Goal: Use online tool/utility: Utilize a website feature to perform a specific function

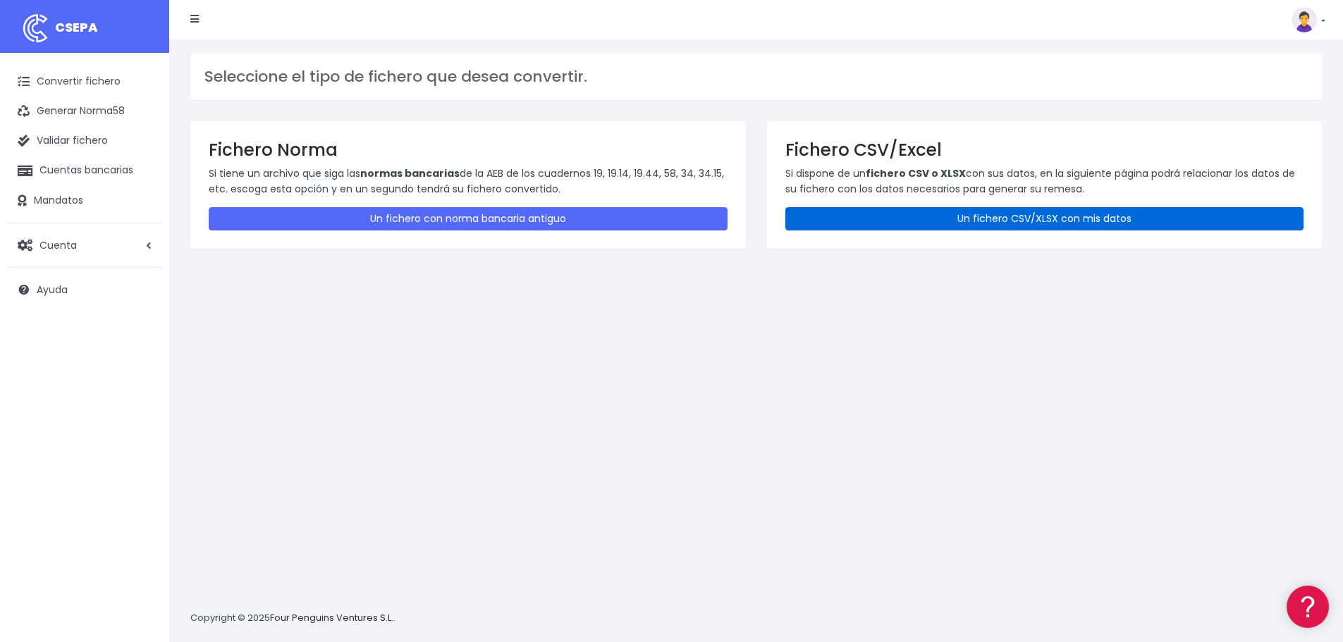
click at [917, 211] on link "Un fichero CSV/XLSX con mis datos" at bounding box center [1044, 218] width 519 height 23
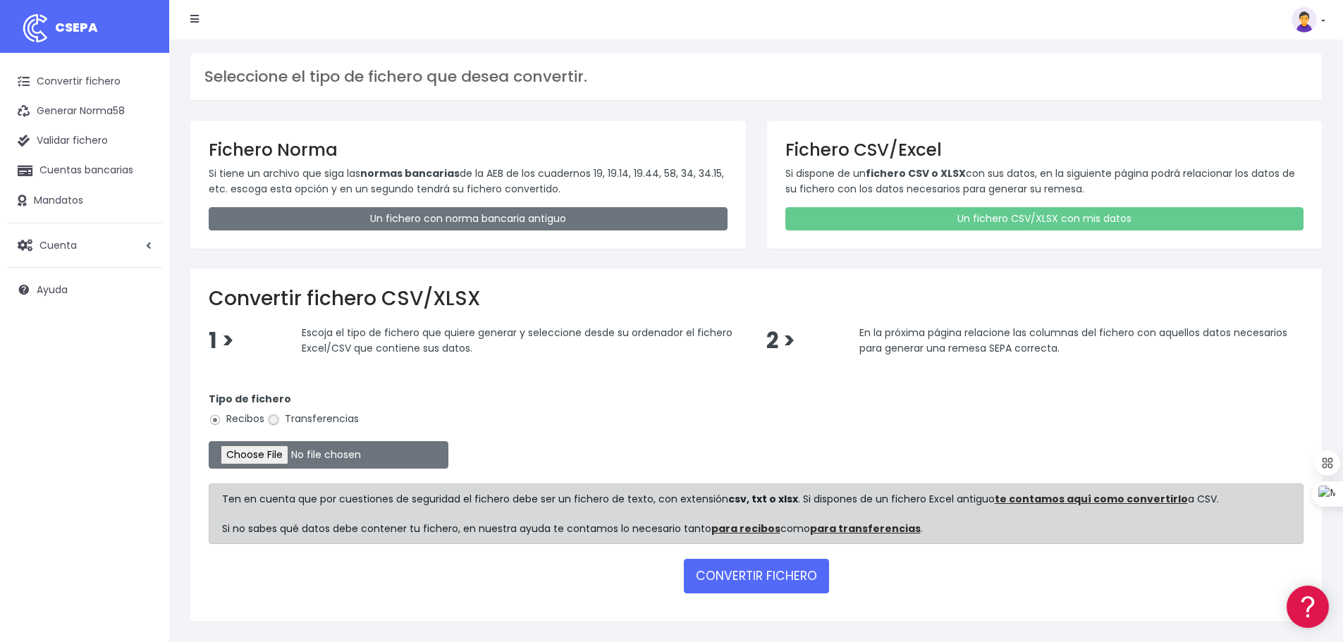
click at [277, 422] on input "Transferencias" at bounding box center [273, 420] width 13 height 13
radio input "true"
click at [280, 454] on input "file" at bounding box center [329, 454] width 240 height 27
type input "C:\fakepath\transferencias-2025-10-06.csv"
click at [738, 572] on button "CONVERTIR FICHERO" at bounding box center [756, 576] width 145 height 34
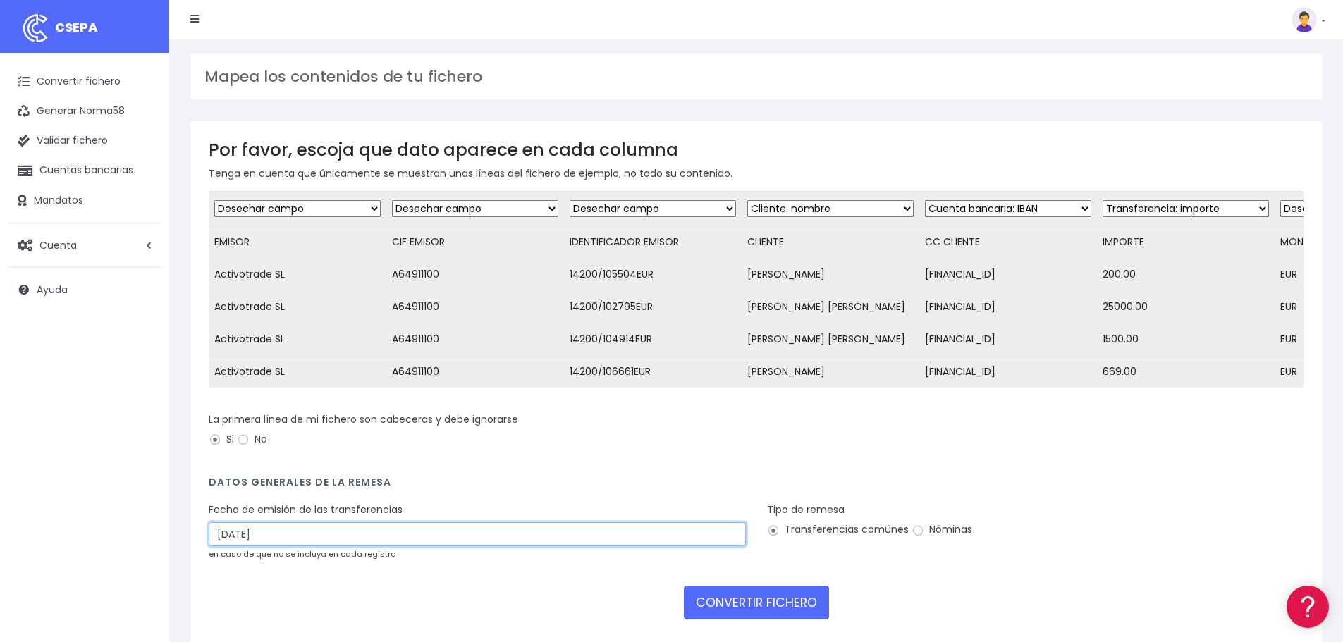
click at [281, 544] on input "[DATE]" at bounding box center [477, 534] width 537 height 24
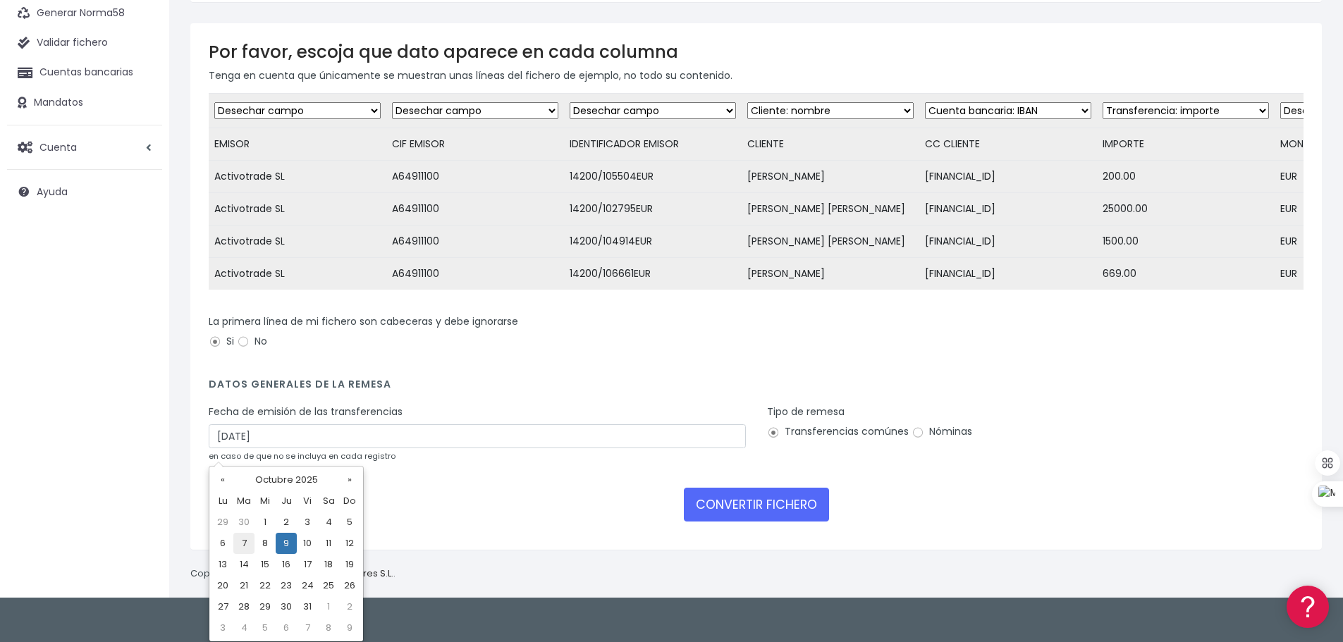
click at [243, 544] on td "7" at bounding box center [243, 543] width 21 height 21
type input "07/10/2025"
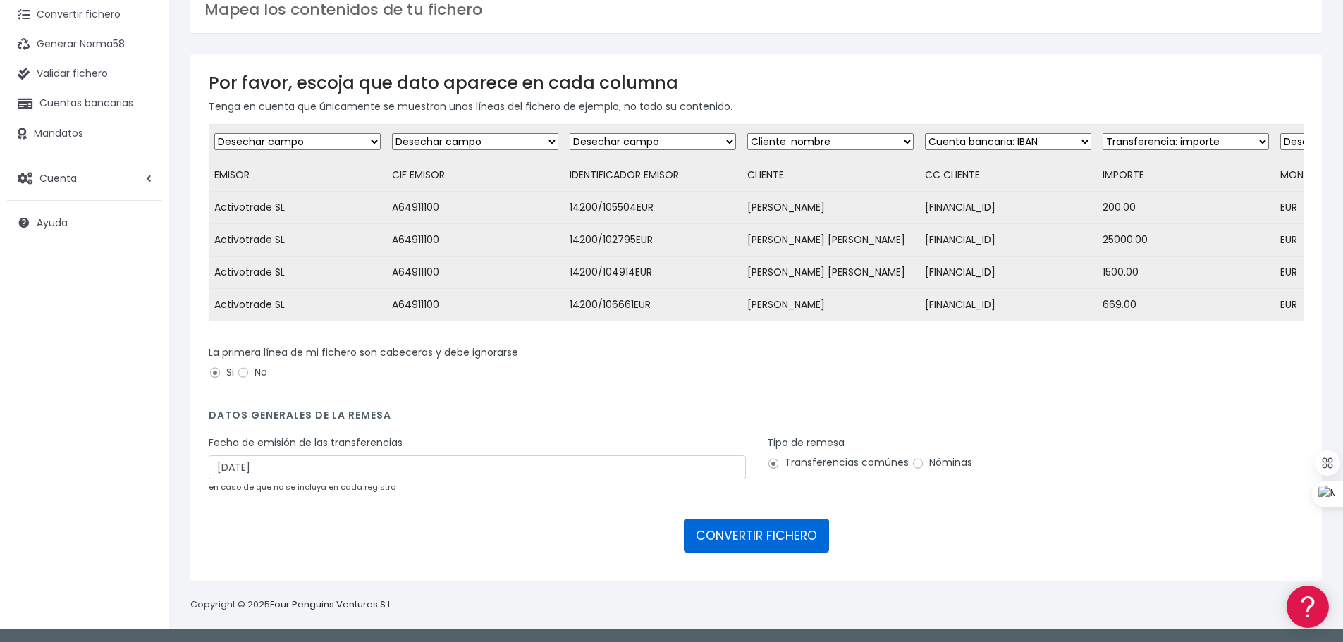
click at [766, 542] on button "CONVERTIR FICHERO" at bounding box center [756, 536] width 145 height 34
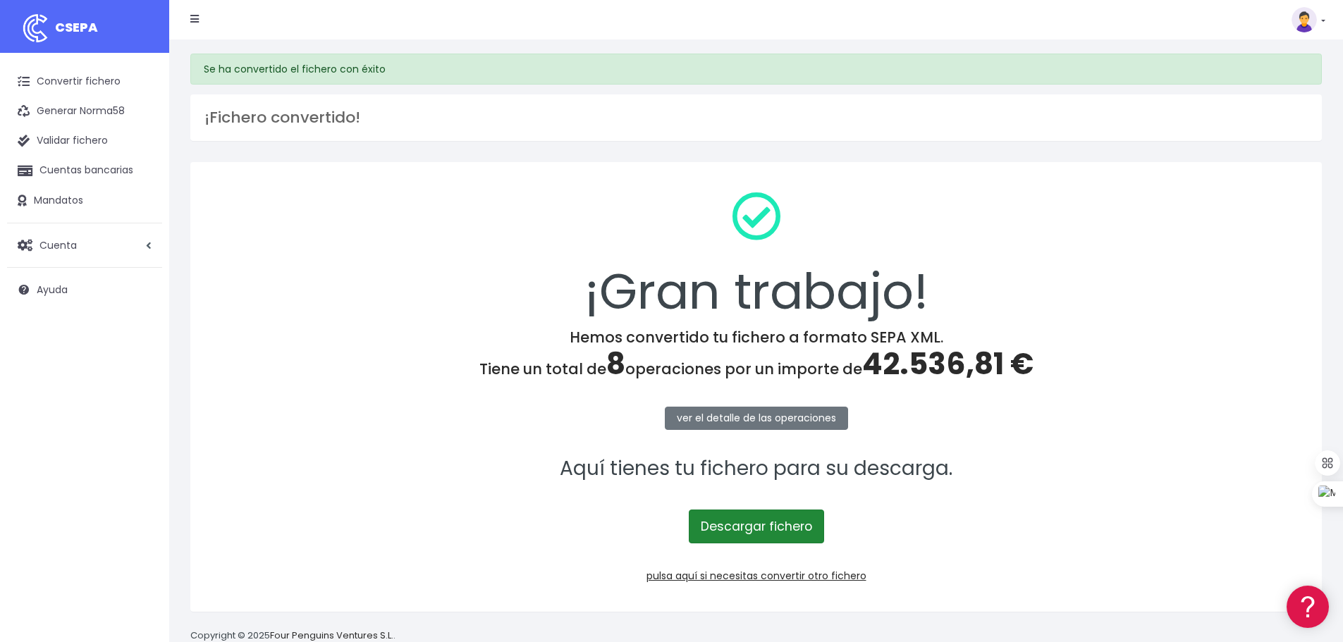
click at [758, 530] on link "Descargar fichero" at bounding box center [756, 527] width 135 height 34
